Goal: Navigation & Orientation: Find specific page/section

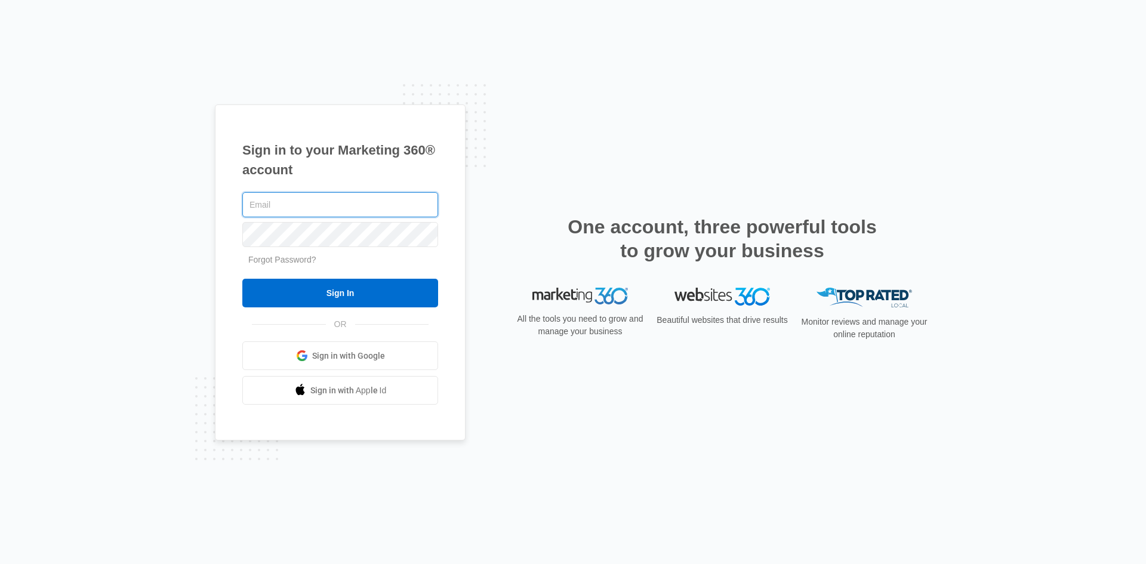
click at [334, 212] on input "text" at bounding box center [340, 204] width 196 height 25
type input "[EMAIL_ADDRESS][DOMAIN_NAME]"
click at [242, 279] on input "Sign In" at bounding box center [340, 293] width 196 height 29
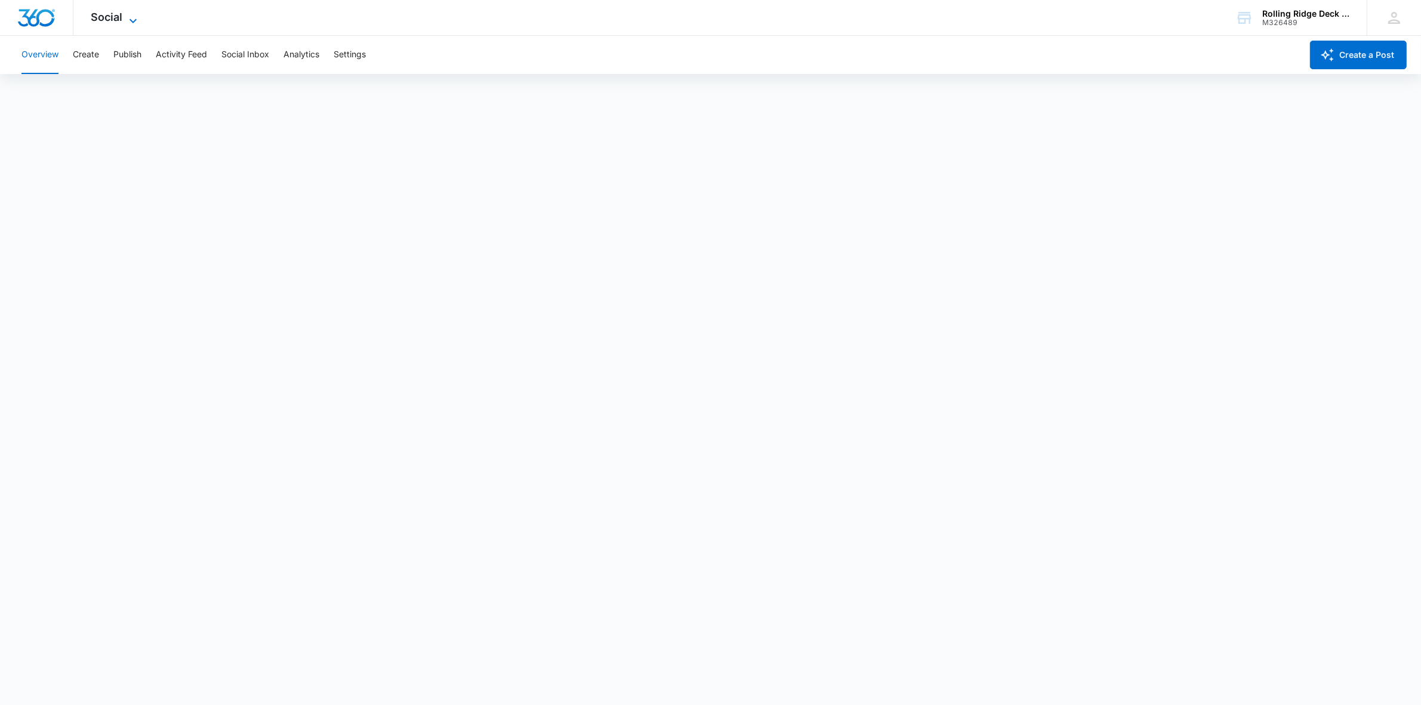
click at [109, 17] on span "Social" at bounding box center [107, 17] width 32 height 13
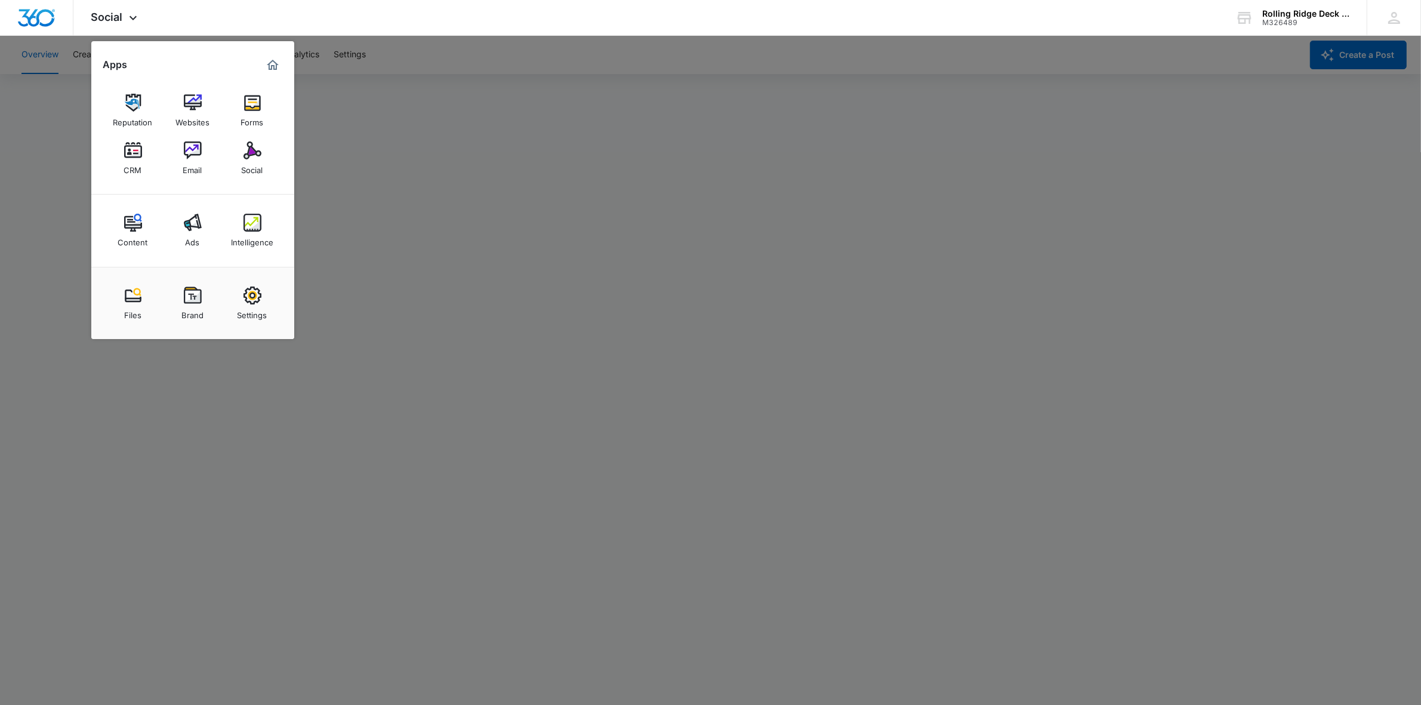
click at [207, 459] on div at bounding box center [710, 352] width 1421 height 705
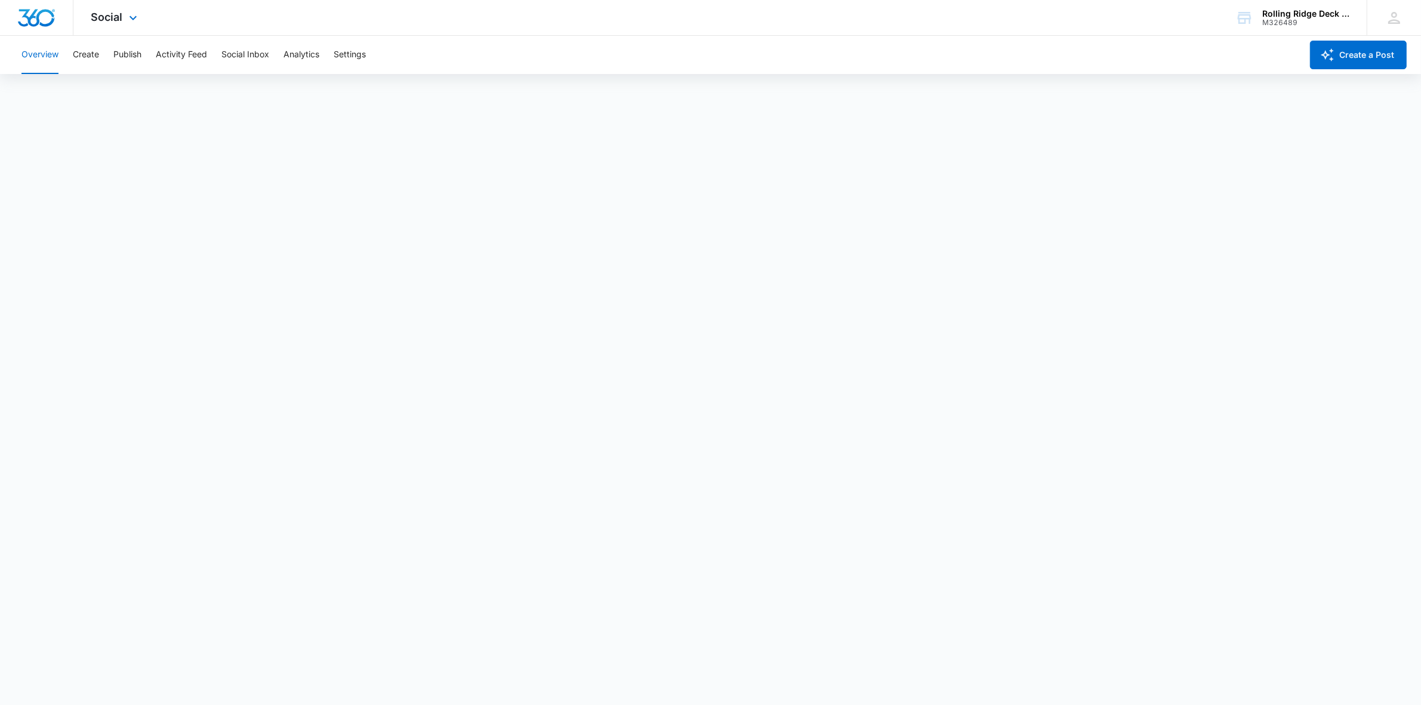
click at [118, 10] on div "Social Apps Reputation Websites Forms CRM Email Social Content Ads Intelligence…" at bounding box center [115, 17] width 85 height 35
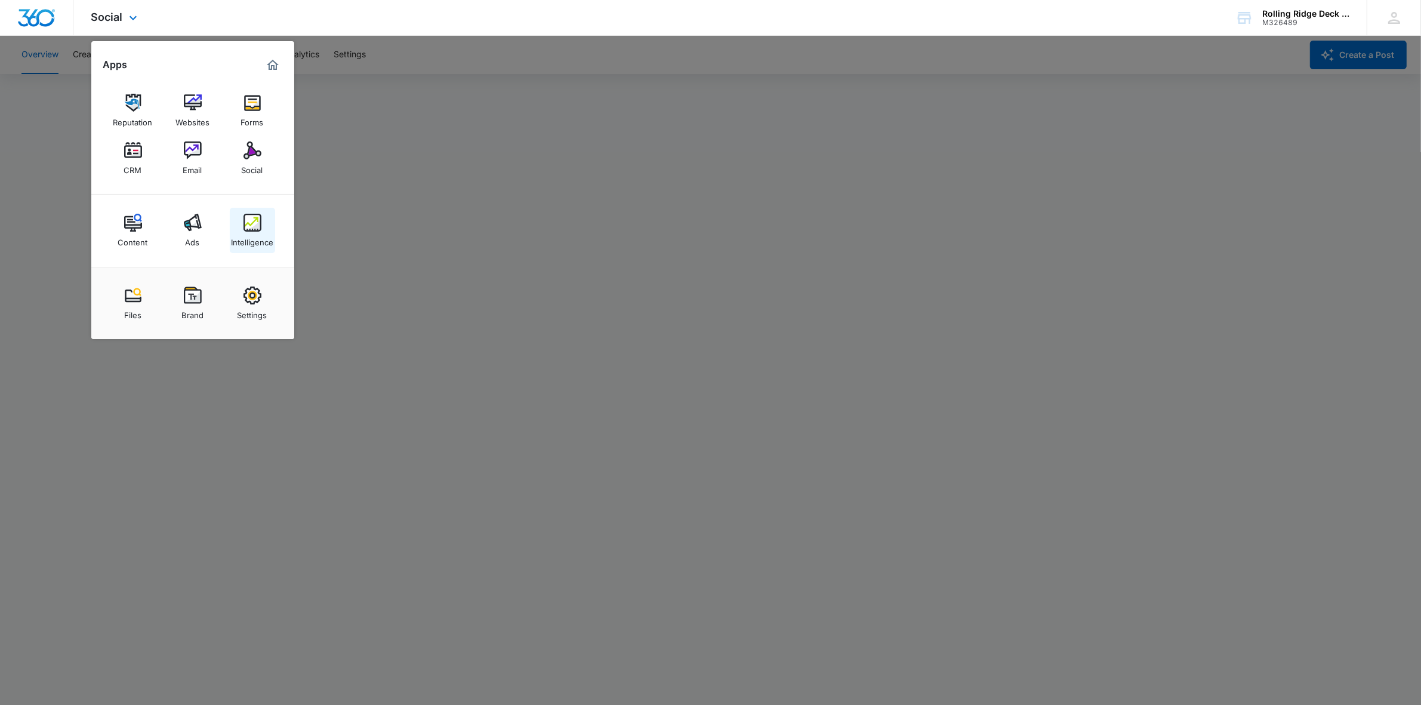
click at [254, 221] on img at bounding box center [252, 223] width 18 height 18
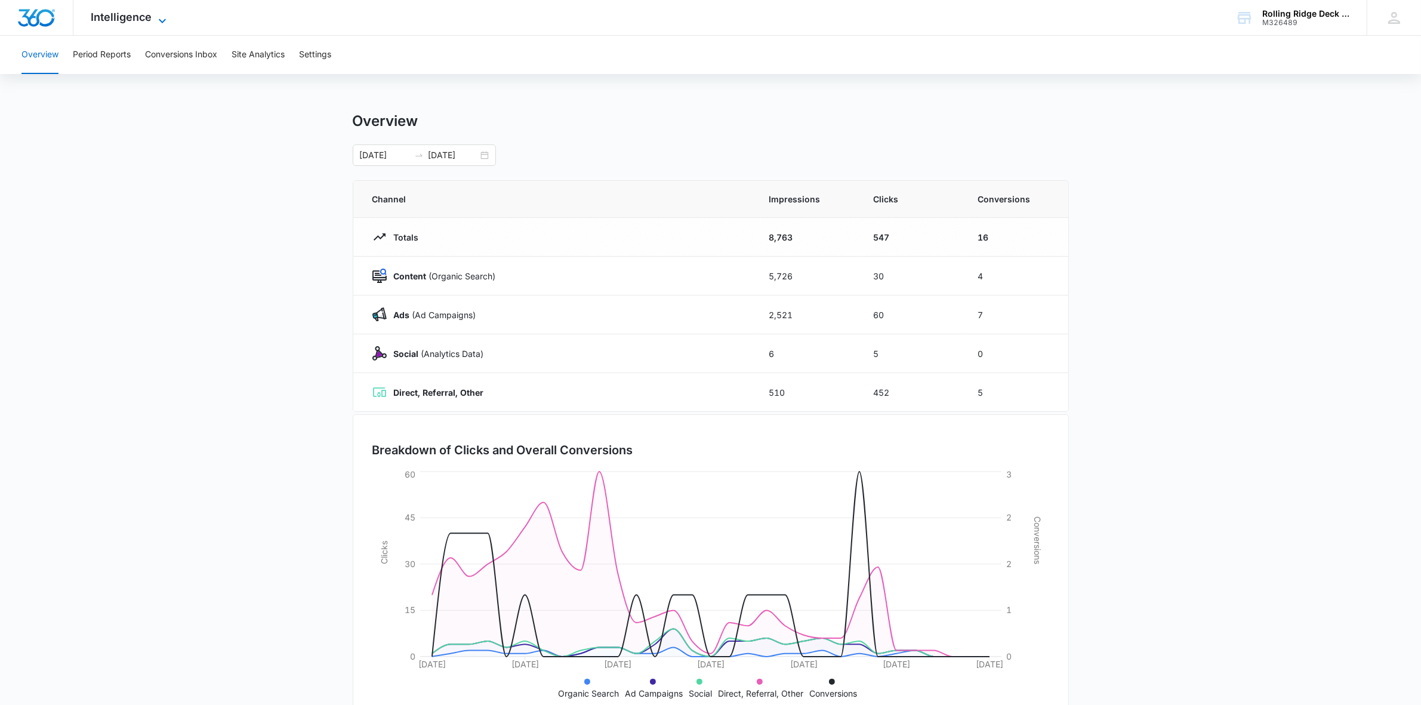
click at [146, 17] on span "Intelligence" at bounding box center [121, 17] width 61 height 13
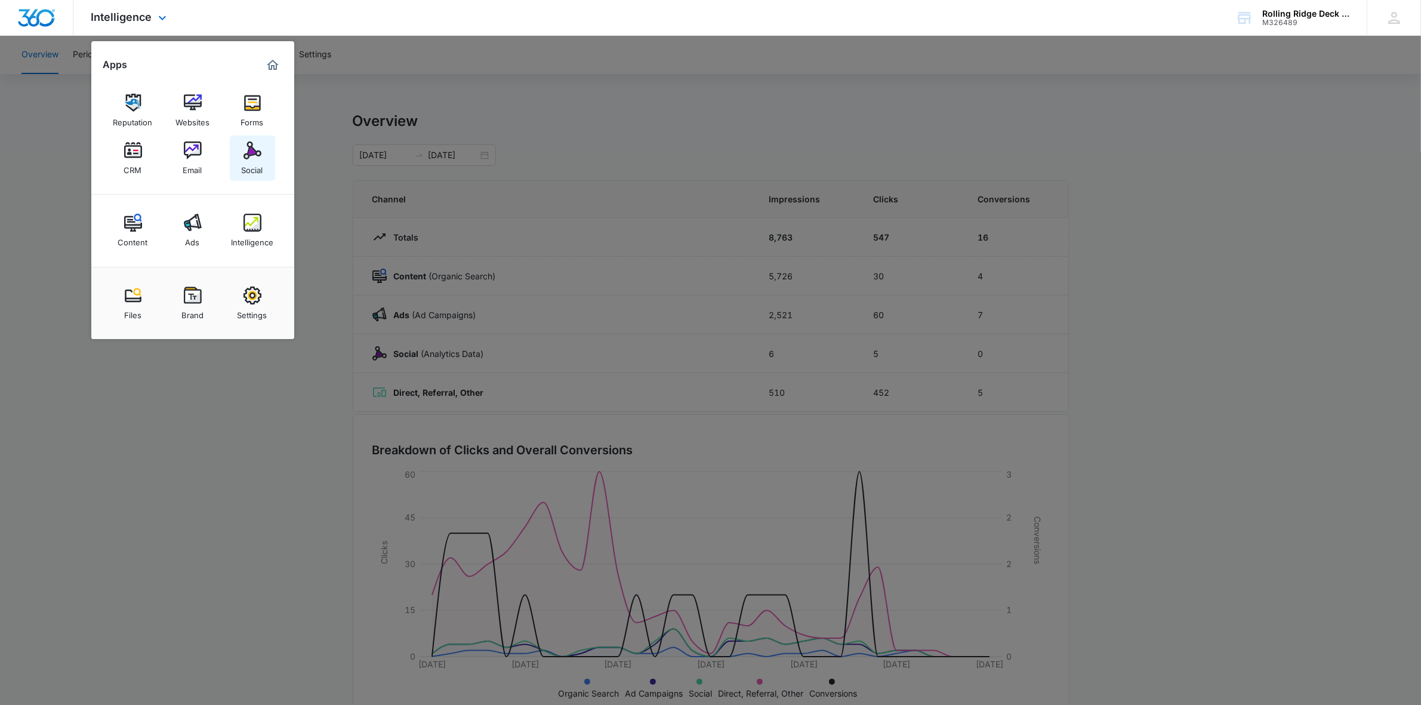
click at [252, 158] on img at bounding box center [252, 150] width 18 height 18
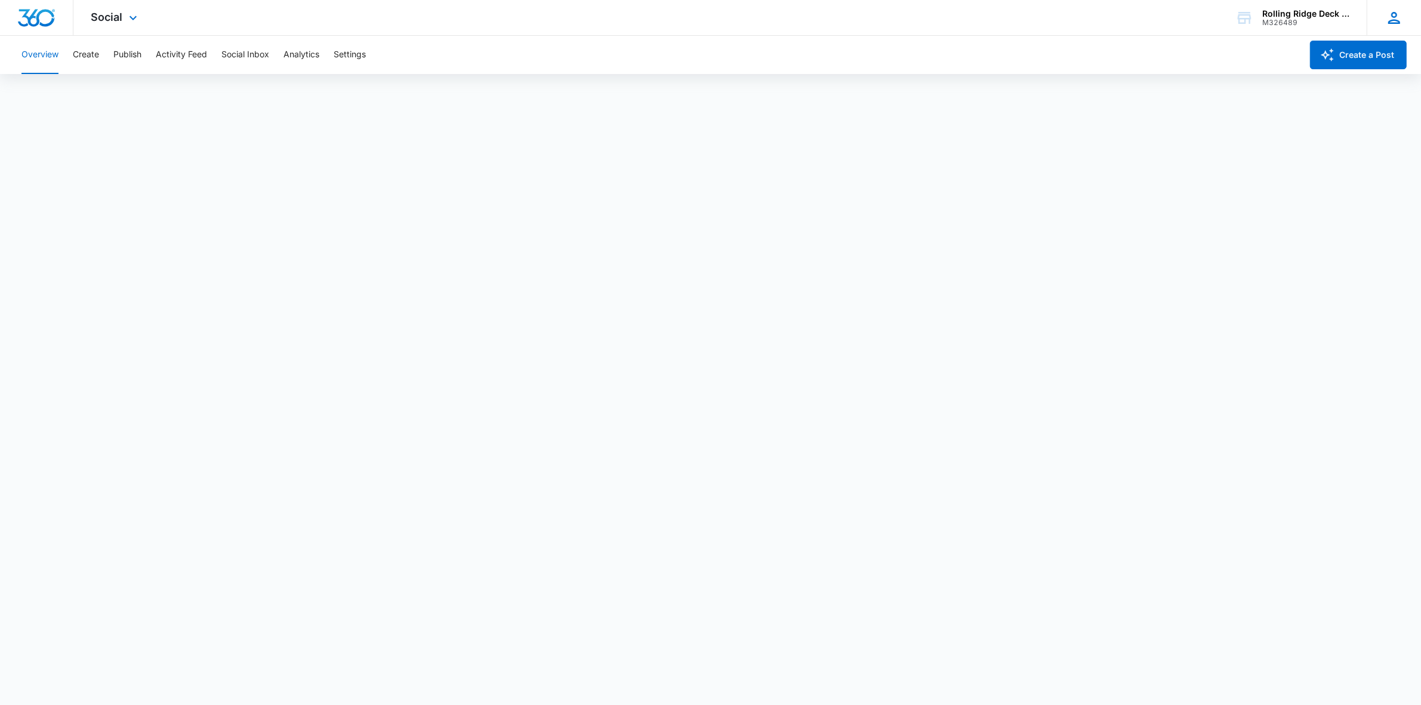
click at [1399, 15] on icon at bounding box center [1394, 18] width 18 height 18
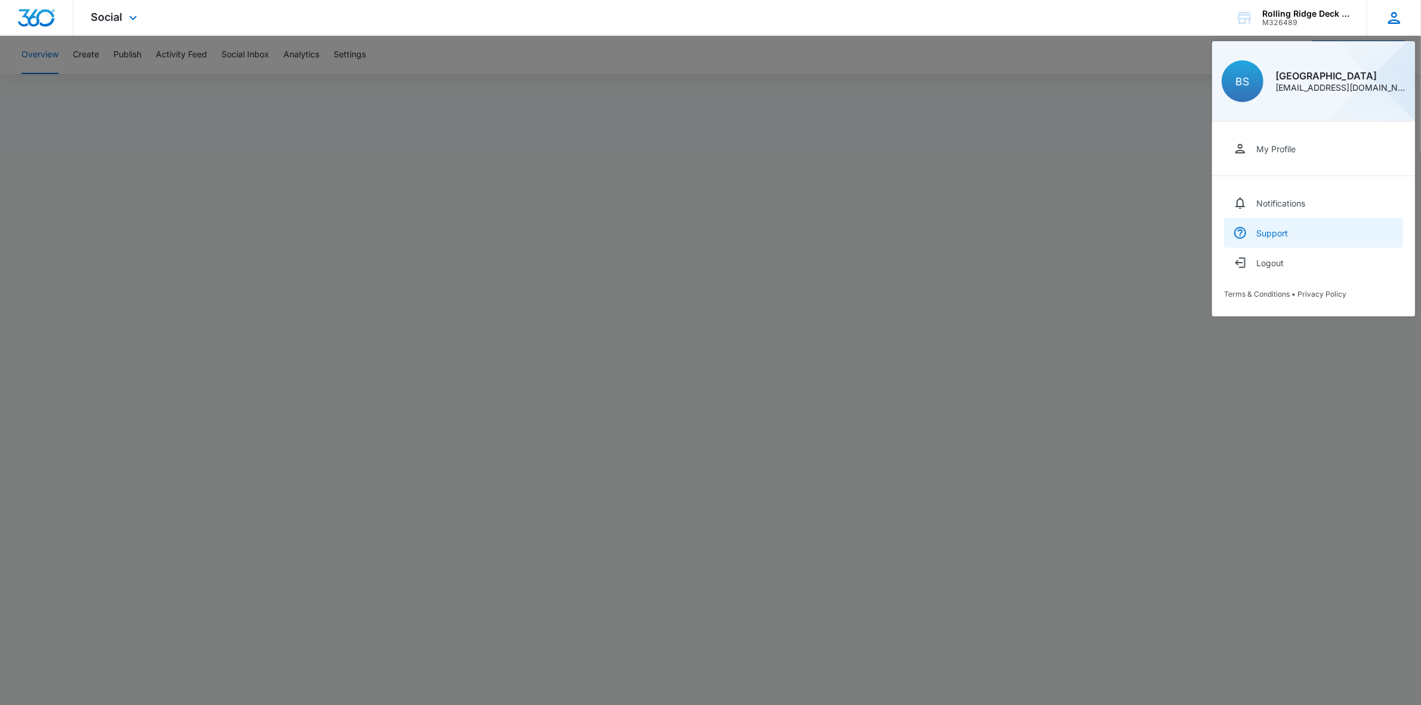
click at [1296, 237] on link "Support" at bounding box center [1313, 233] width 179 height 30
click at [1137, 165] on div at bounding box center [710, 352] width 1421 height 705
